Goal: Task Accomplishment & Management: Use online tool/utility

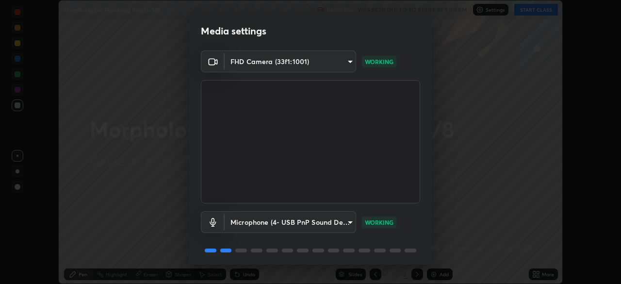
scroll to position [34, 0]
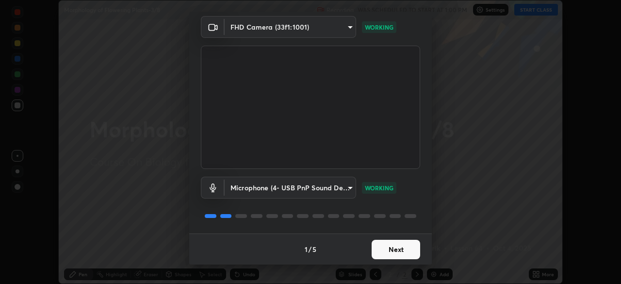
click at [396, 248] on button "Next" at bounding box center [396, 249] width 49 height 19
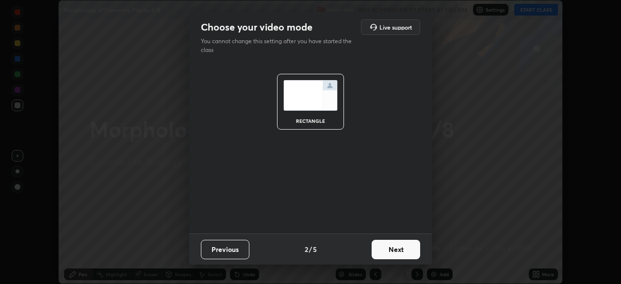
click at [392, 252] on button "Next" at bounding box center [396, 249] width 49 height 19
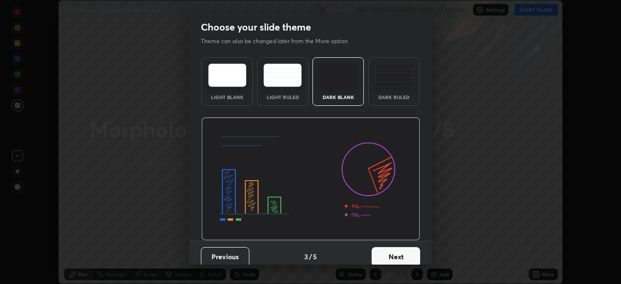
click at [388, 253] on button "Next" at bounding box center [396, 256] width 49 height 19
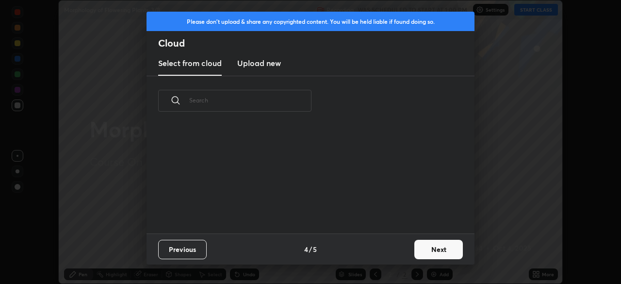
click at [428, 251] on button "Next" at bounding box center [439, 249] width 49 height 19
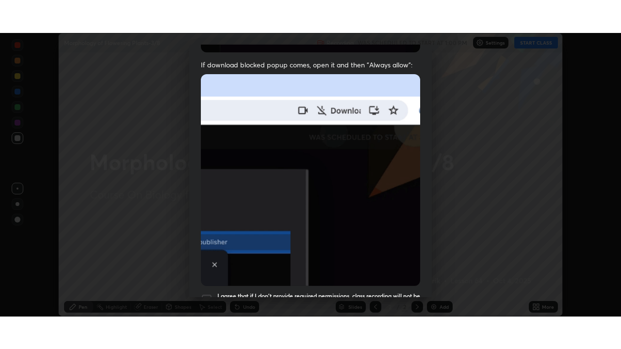
scroll to position [233, 0]
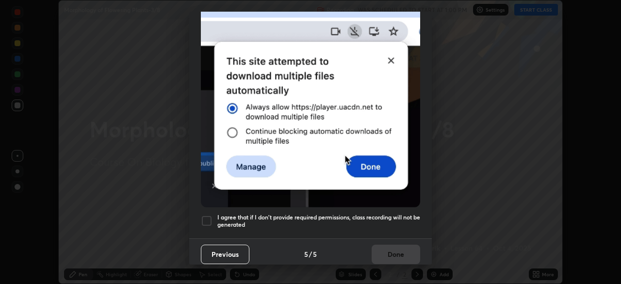
click at [328, 220] on h5 "I agree that if I don't provide required permissions, class recording will not …" at bounding box center [318, 221] width 203 height 15
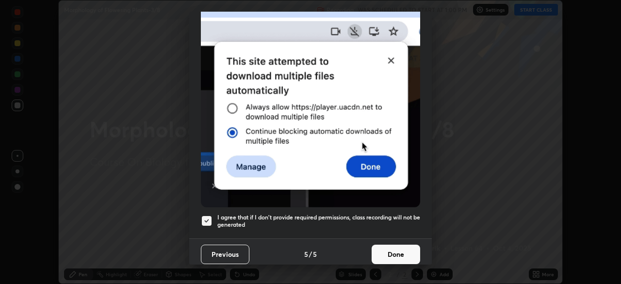
click at [379, 245] on button "Done" at bounding box center [396, 254] width 49 height 19
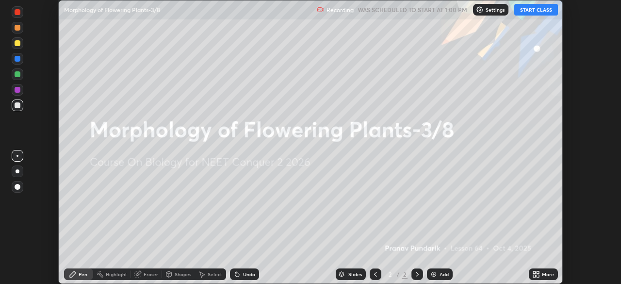
click at [444, 275] on div "Add" at bounding box center [444, 274] width 9 height 5
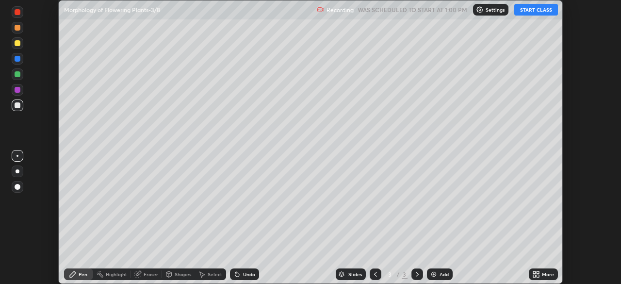
click at [17, 171] on div at bounding box center [18, 171] width 4 height 4
click at [18, 43] on div at bounding box center [18, 43] width 6 height 6
click at [524, 14] on button "START CLASS" at bounding box center [537, 10] width 44 height 12
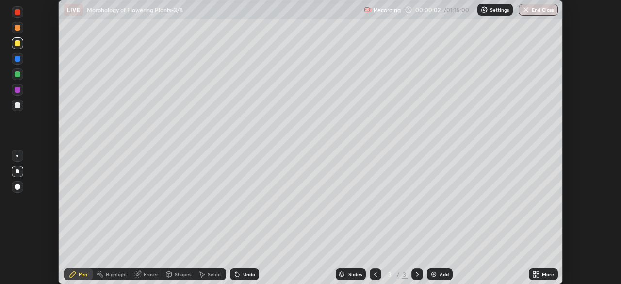
click at [217, 274] on div "Select" at bounding box center [215, 274] width 15 height 5
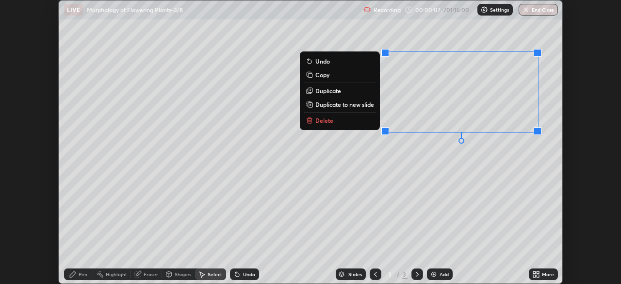
click at [72, 273] on icon at bounding box center [73, 274] width 6 height 6
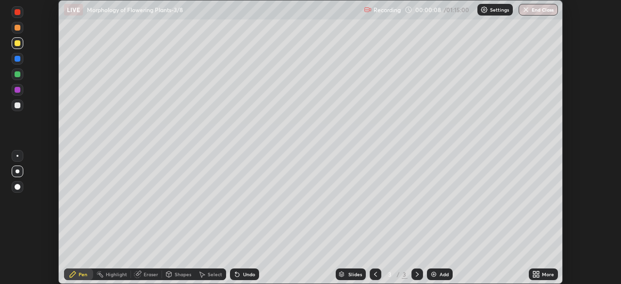
click at [22, 111] on div at bounding box center [18, 106] width 12 height 16
click at [23, 108] on div at bounding box center [18, 106] width 12 height 12
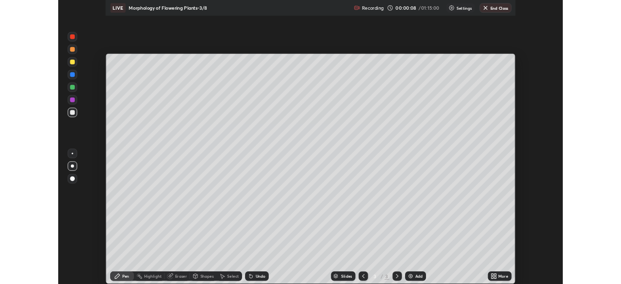
scroll to position [349, 621]
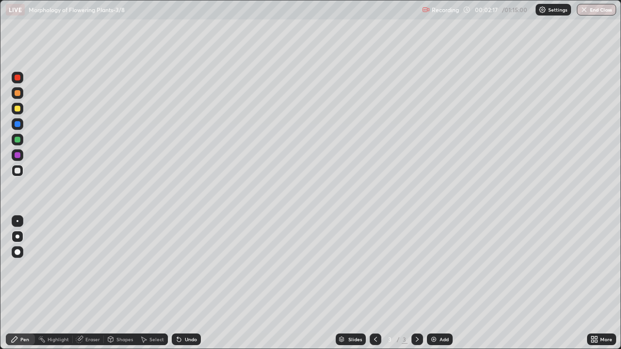
click at [19, 111] on div at bounding box center [18, 109] width 6 height 6
click at [591, 283] on div "More" at bounding box center [601, 340] width 29 height 12
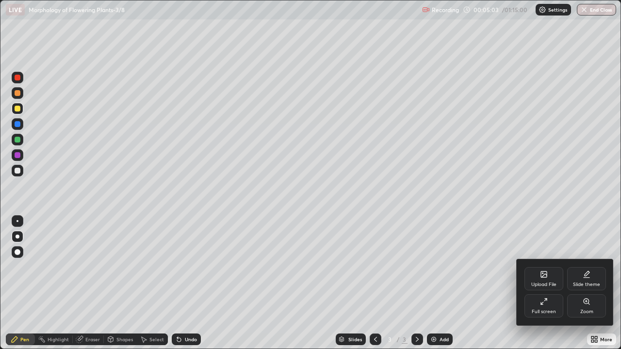
click at [551, 283] on div "Full screen" at bounding box center [544, 312] width 24 height 5
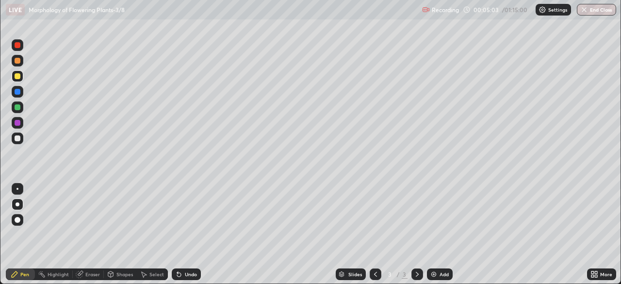
scroll to position [48257, 47919]
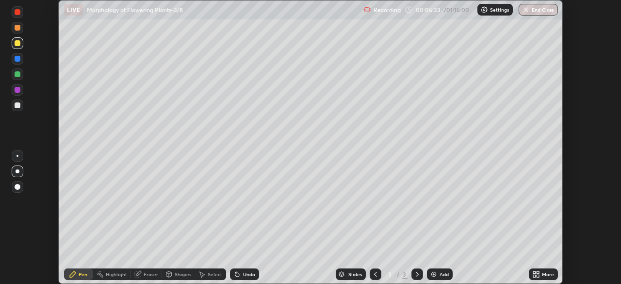
click at [530, 11] on button "End Class" at bounding box center [538, 10] width 39 height 12
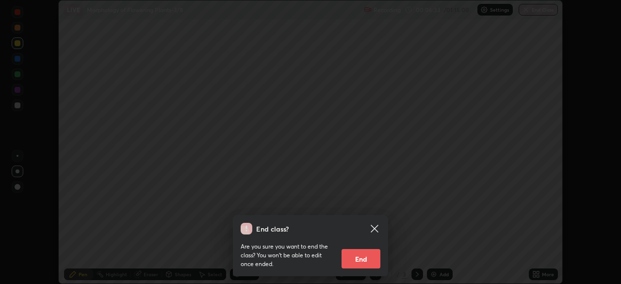
click at [366, 263] on button "End" at bounding box center [361, 258] width 39 height 19
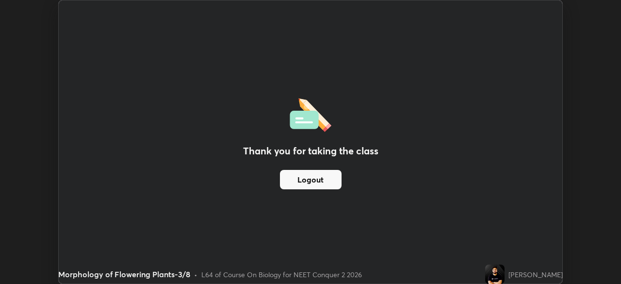
click at [339, 180] on button "Logout" at bounding box center [311, 179] width 62 height 19
